Goal: Find contact information: Find contact information

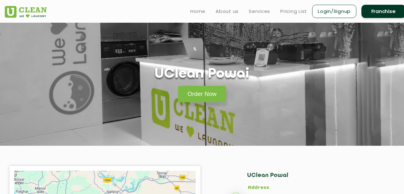
click at [383, 16] on link "Franchise" at bounding box center [383, 11] width 44 height 13
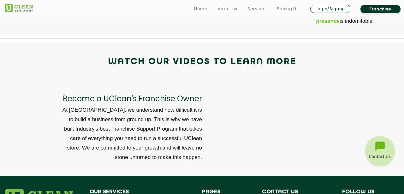
scroll to position [2196, 0]
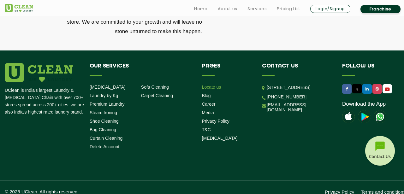
click at [214, 84] on link "Locate us" at bounding box center [211, 86] width 19 height 5
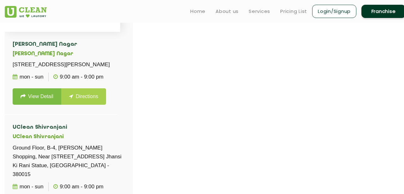
scroll to position [155, 0]
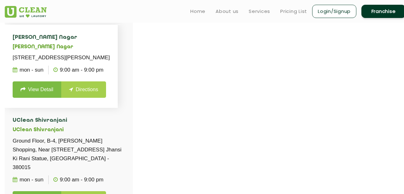
click at [38, 98] on link "View Detail" at bounding box center [37, 89] width 49 height 16
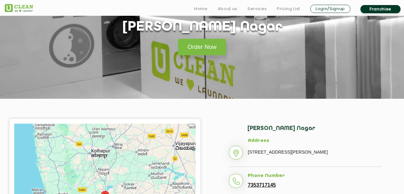
scroll to position [151, 0]
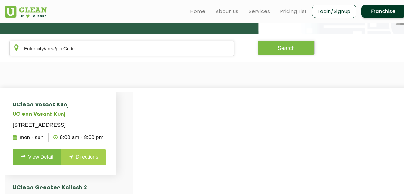
click at [39, 165] on link "View Detail" at bounding box center [37, 157] width 49 height 16
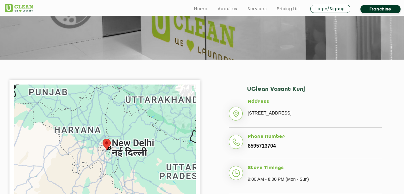
scroll to position [90, 0]
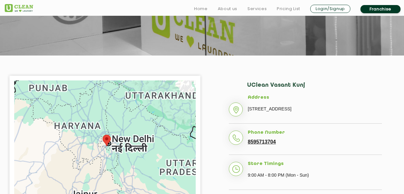
click at [236, 108] on li "Address [STREET_ADDRESS]" at bounding box center [305, 109] width 153 height 29
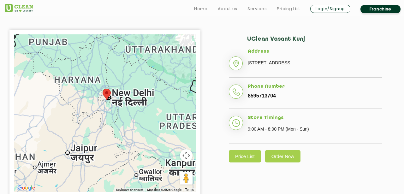
scroll to position [139, 0]
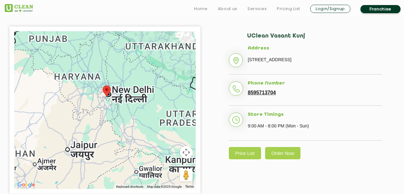
click at [255, 96] on link "8595713704" at bounding box center [261, 93] width 28 height 6
click at [239, 99] on li "Phone Number [PHONE_NUMBER]" at bounding box center [305, 93] width 153 height 25
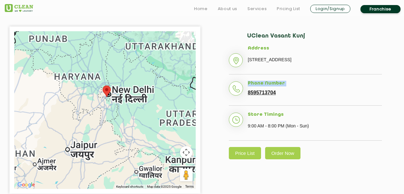
click at [239, 99] on li "Phone Number [PHONE_NUMBER]" at bounding box center [305, 93] width 153 height 25
click at [230, 101] on li "Phone Number [PHONE_NUMBER]" at bounding box center [305, 93] width 153 height 25
click at [234, 101] on li "Phone Number [PHONE_NUMBER]" at bounding box center [305, 93] width 153 height 25
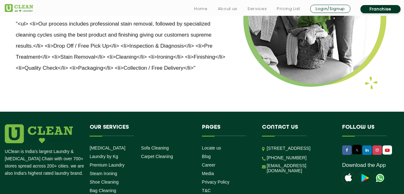
scroll to position [873, 0]
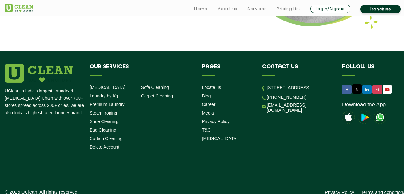
click at [380, 112] on img at bounding box center [379, 117] width 13 height 13
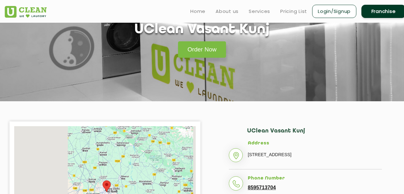
scroll to position [0, 0]
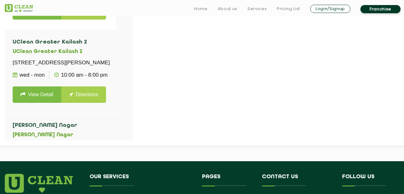
scroll to position [259, 0]
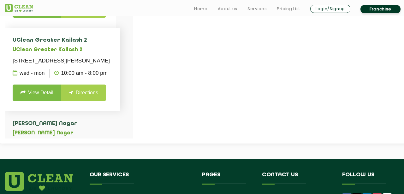
click at [34, 101] on link "View Detail" at bounding box center [37, 92] width 49 height 16
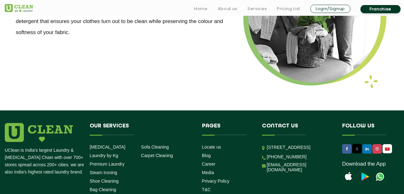
scroll to position [873, 0]
